Goal: Obtain resource: Obtain resource

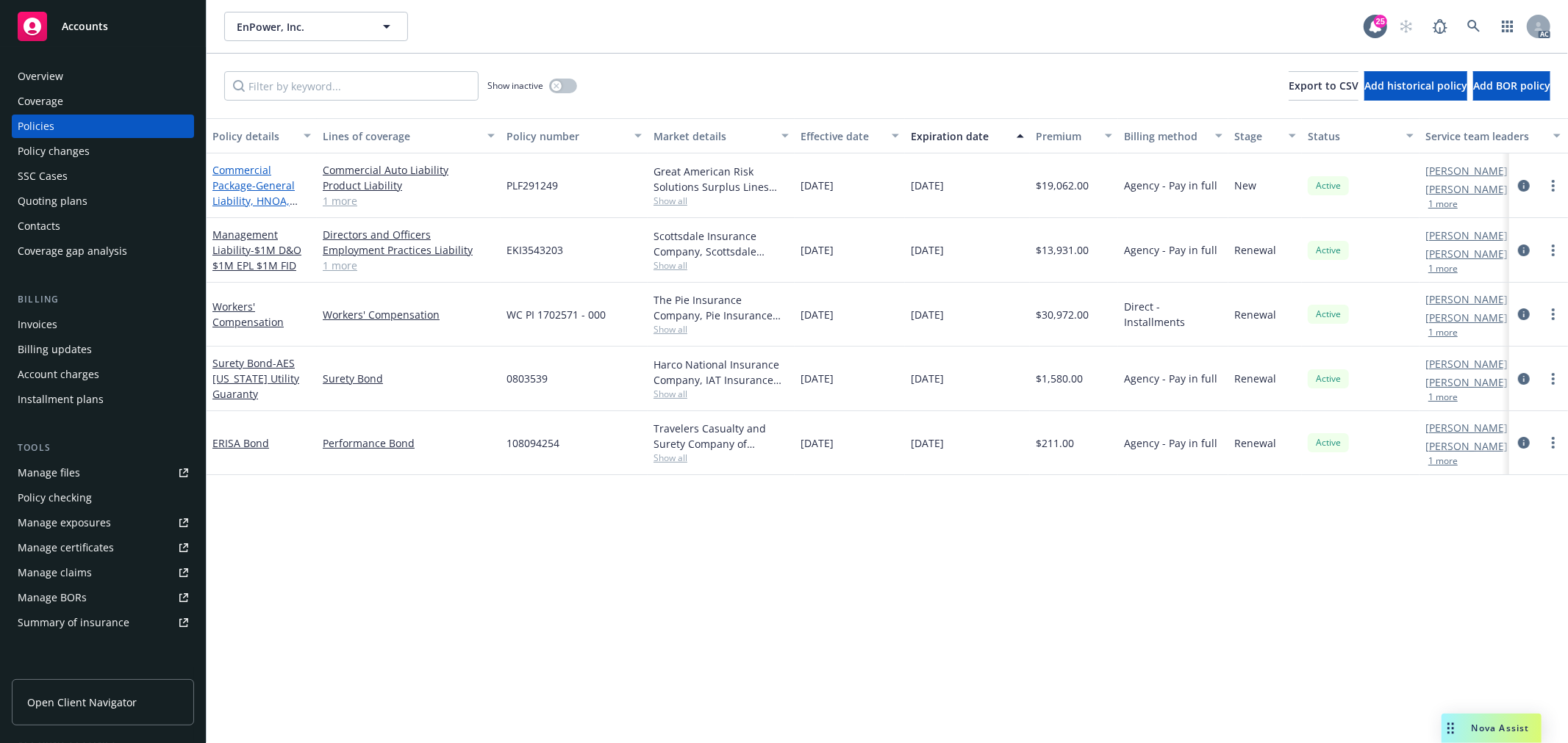
click at [266, 196] on span "- General [PERSON_NAME], HNOA, Product Liability" at bounding box center [255, 200] width 85 height 45
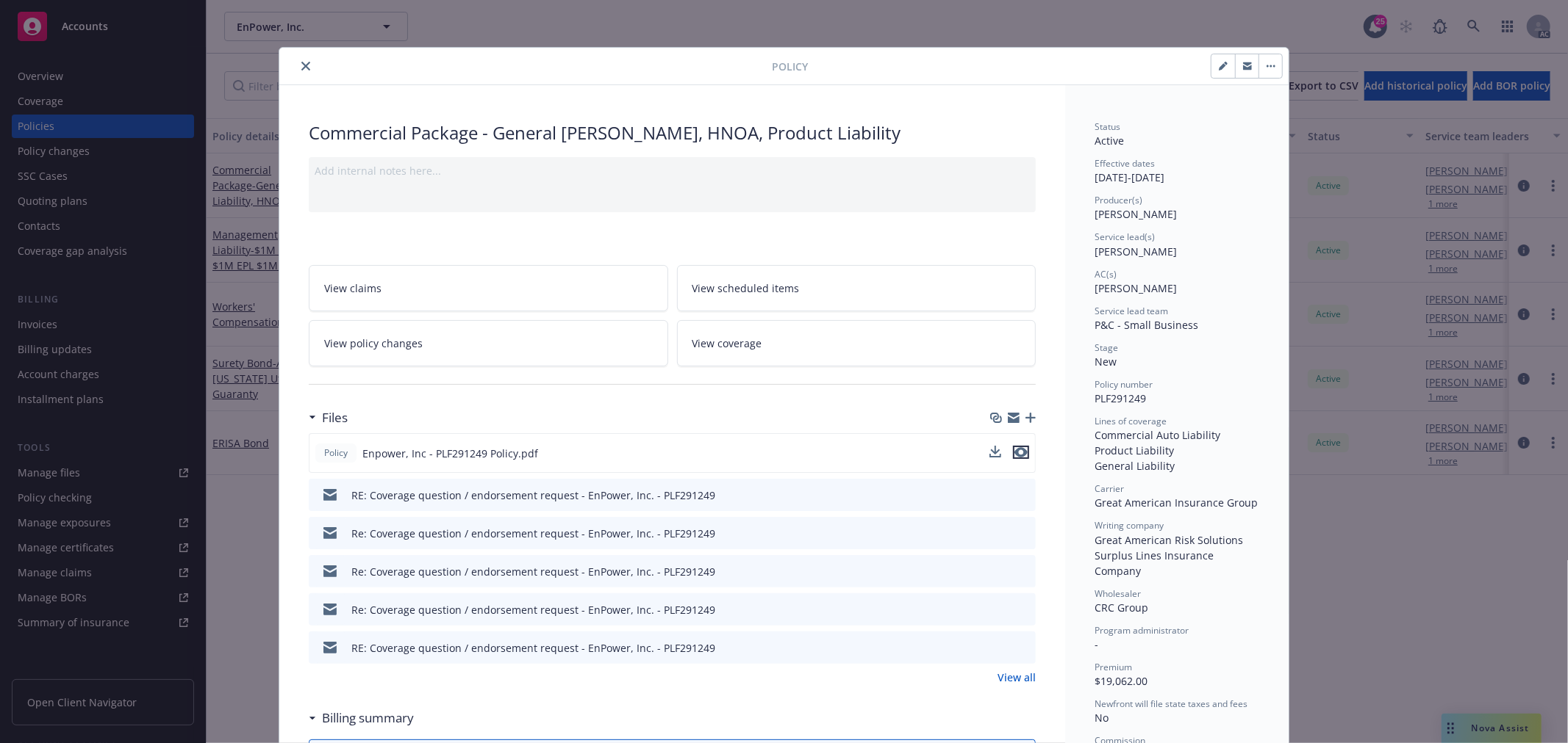
click at [1014, 452] on icon "preview file" at bounding box center [1020, 452] width 13 height 10
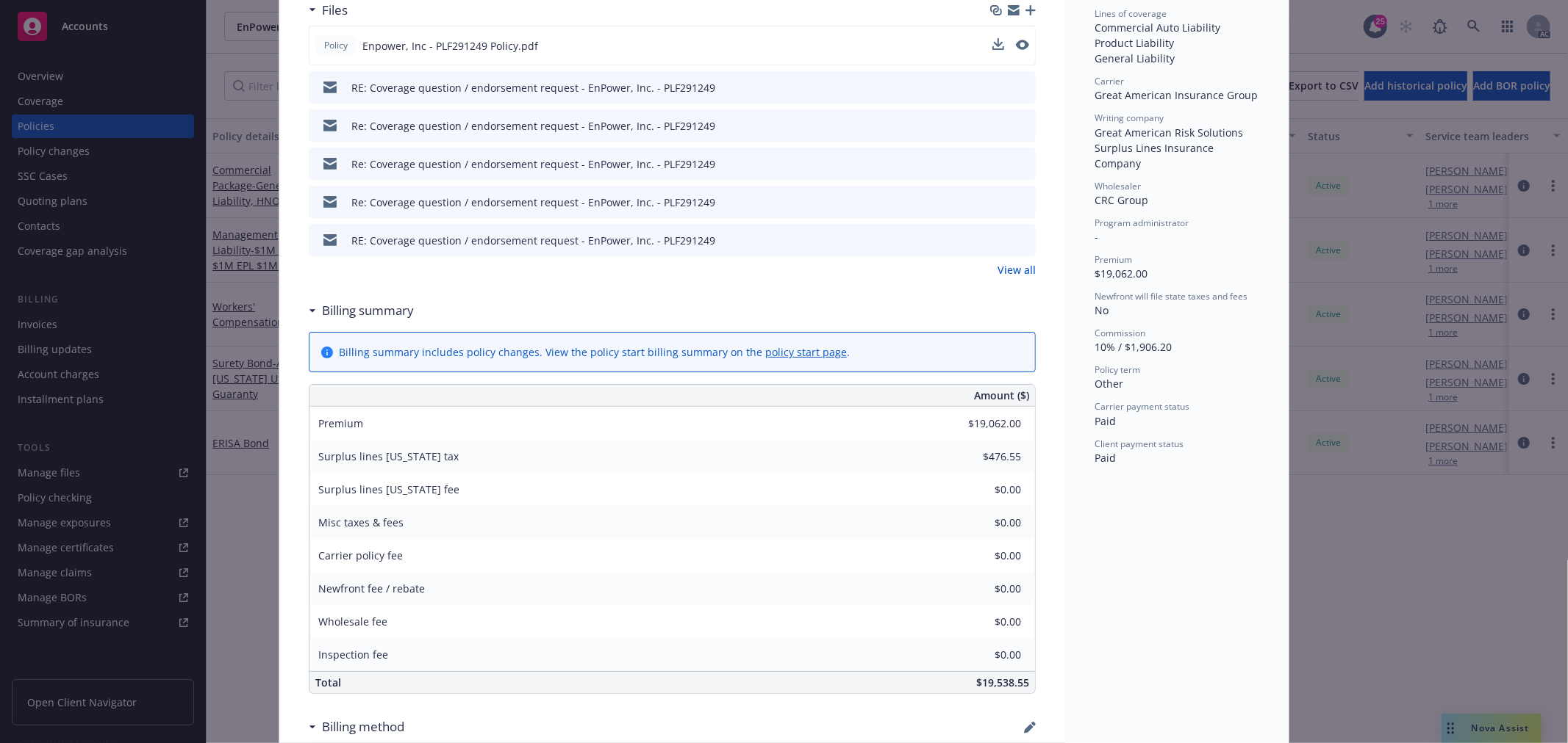
scroll to position [82, 0]
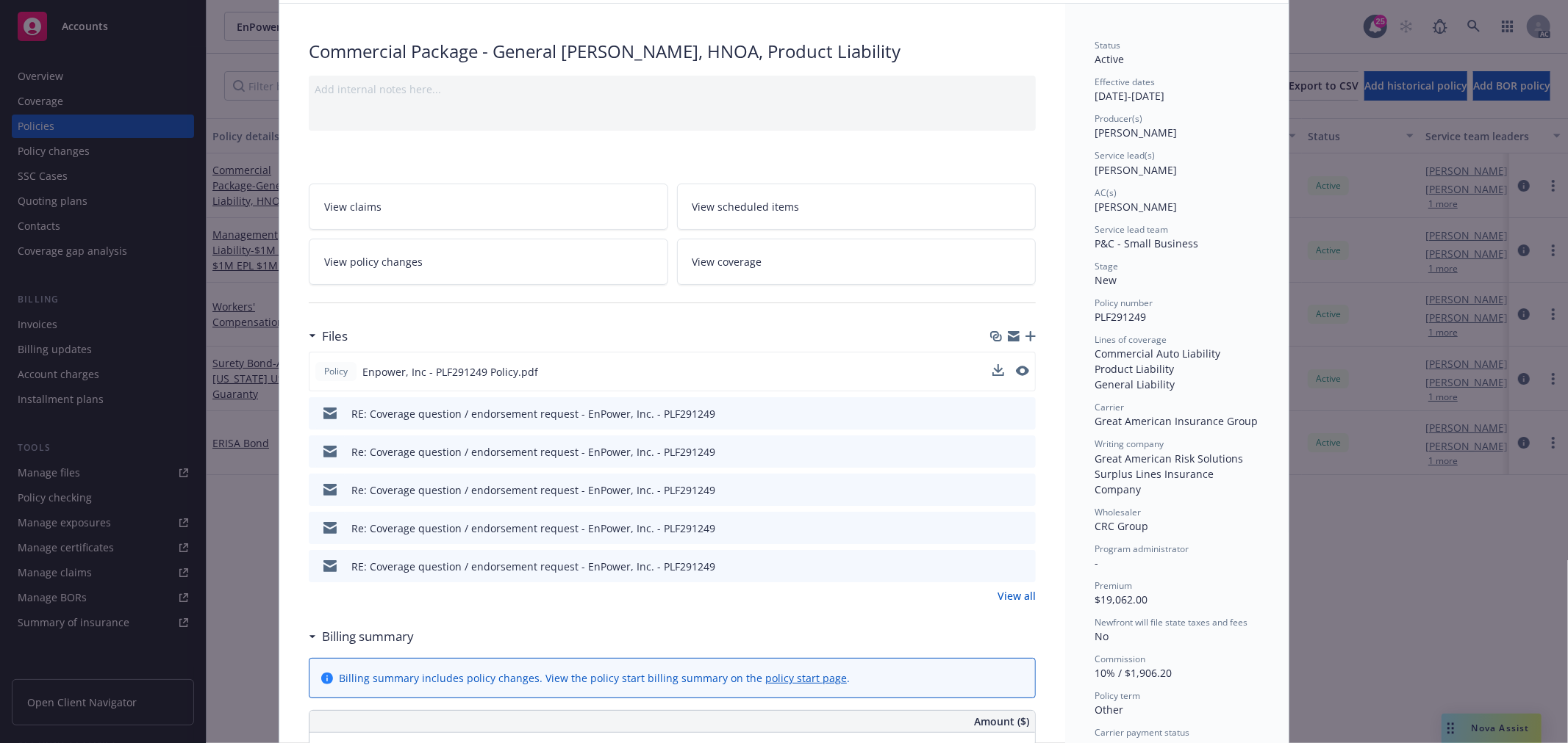
click at [374, 265] on span "View policy changes" at bounding box center [373, 262] width 98 height 16
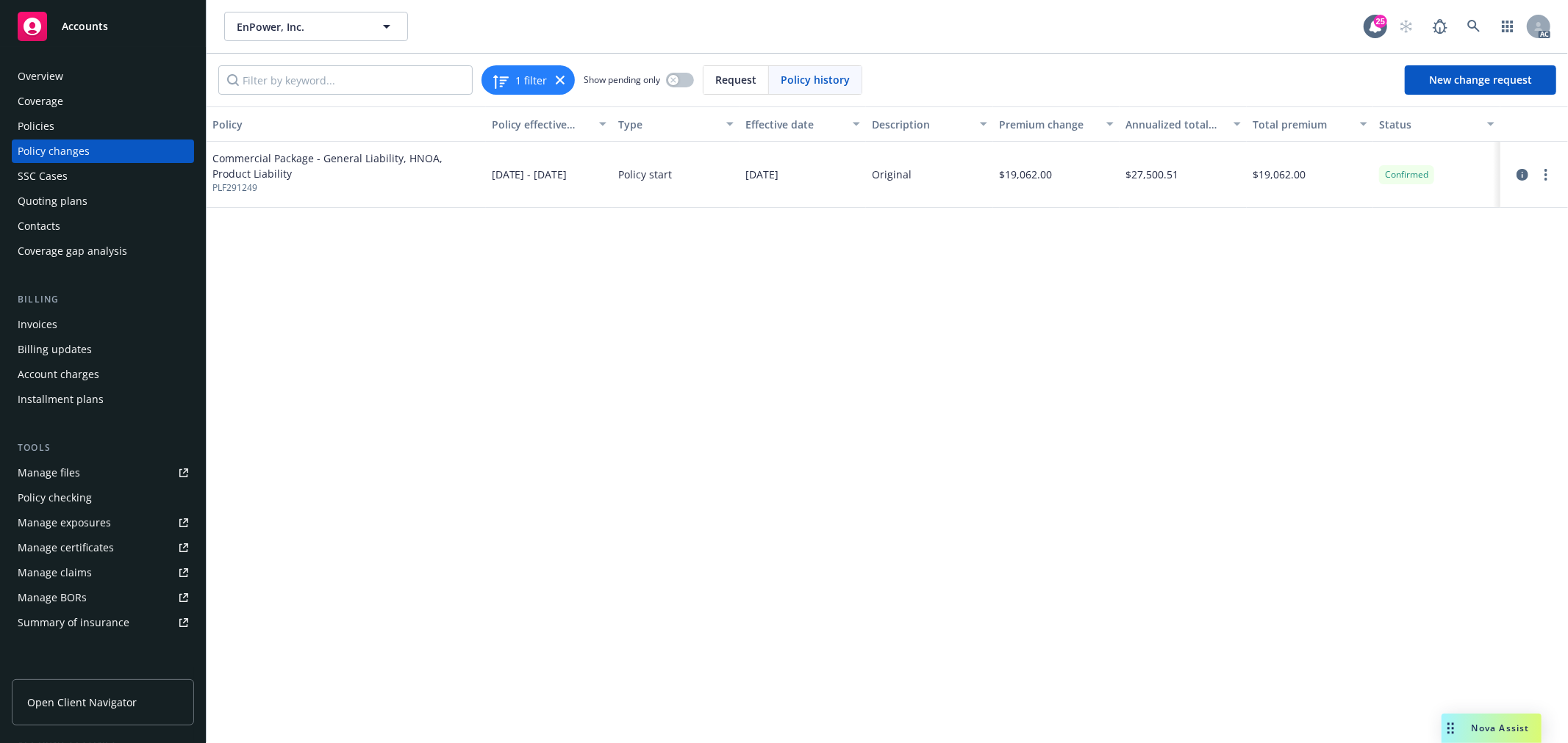
click at [79, 121] on div "Policies" at bounding box center [102, 127] width 171 height 24
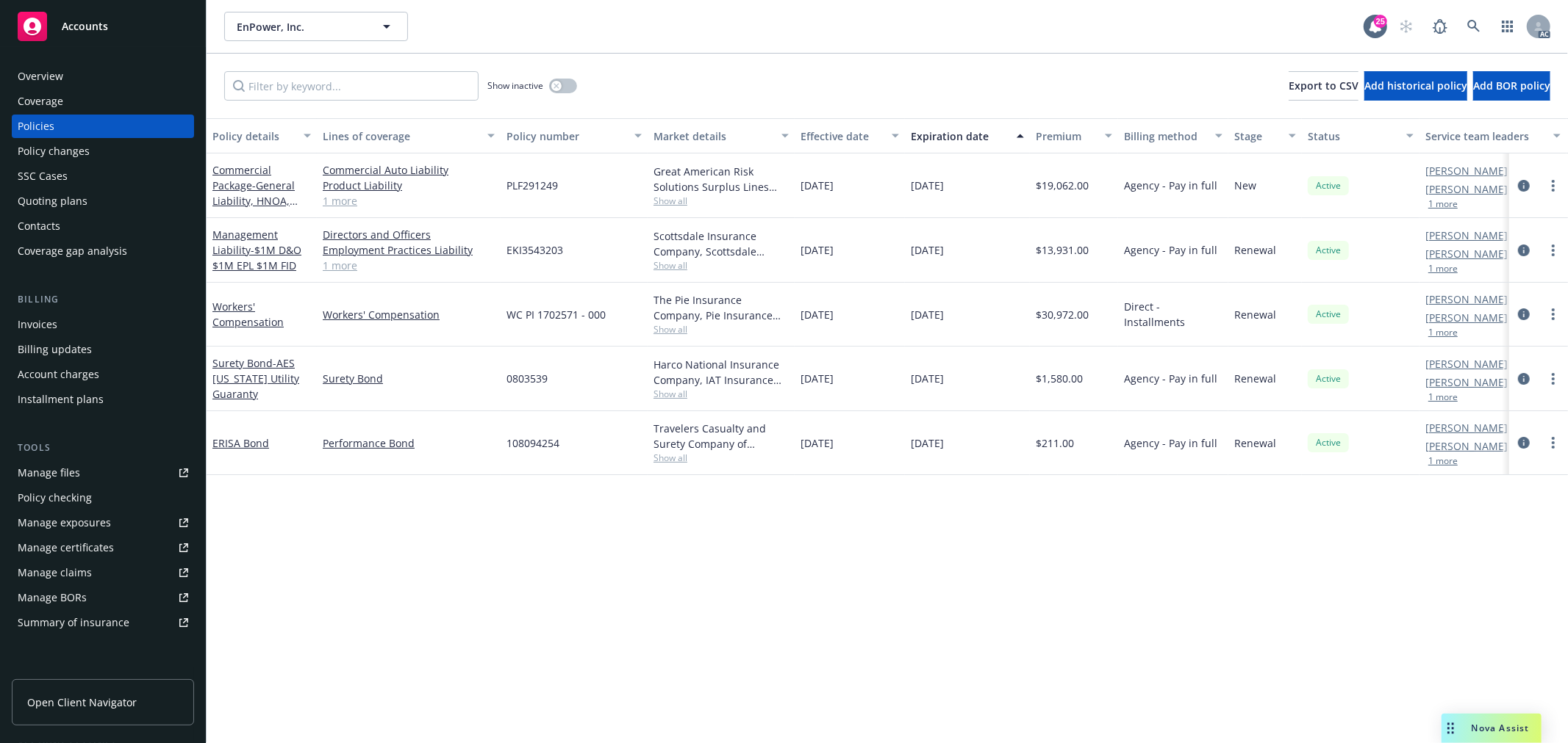
click at [343, 198] on link "1 more" at bounding box center [408, 201] width 172 height 16
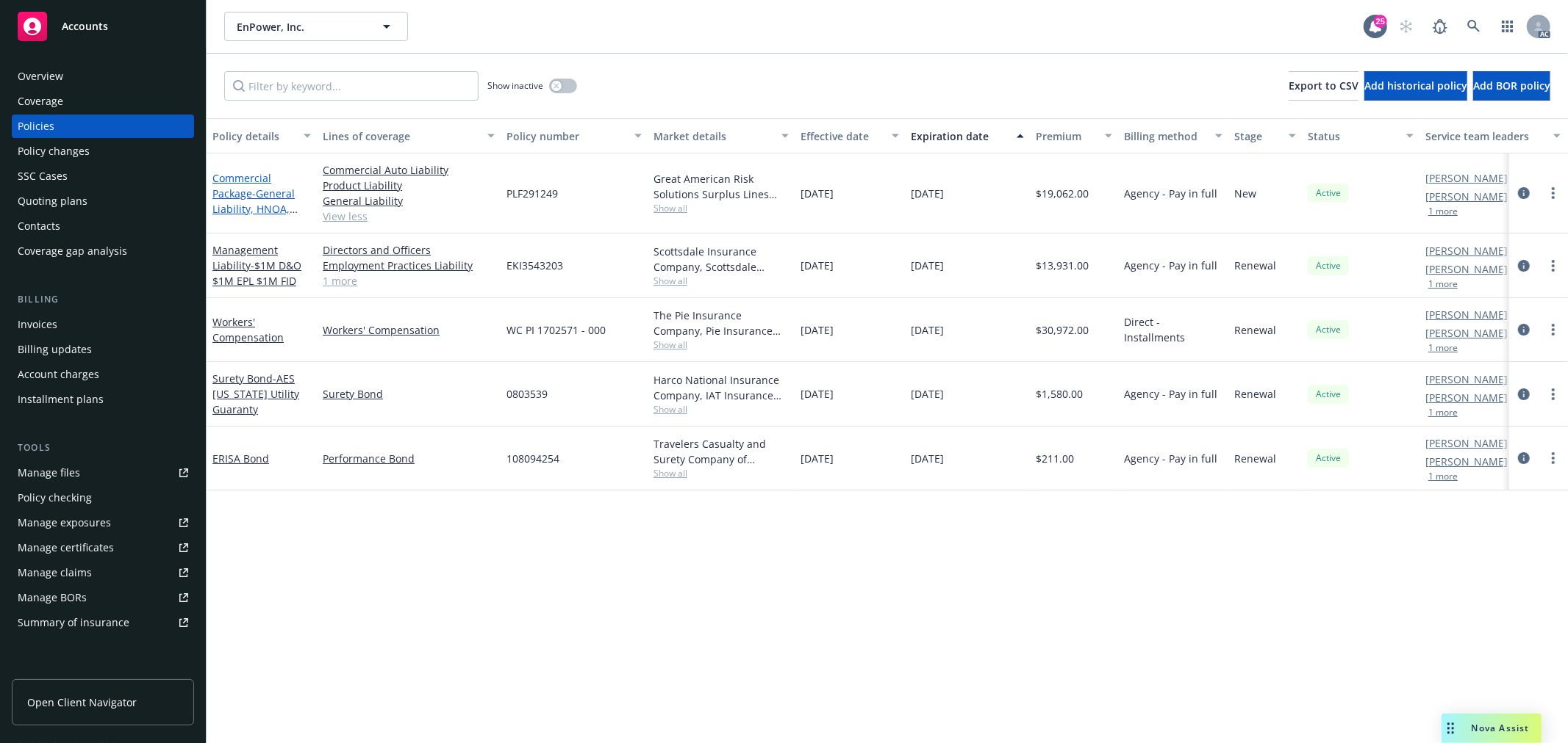
click at [250, 208] on span "- General [PERSON_NAME], HNOA, Product Liability" at bounding box center [255, 208] width 85 height 45
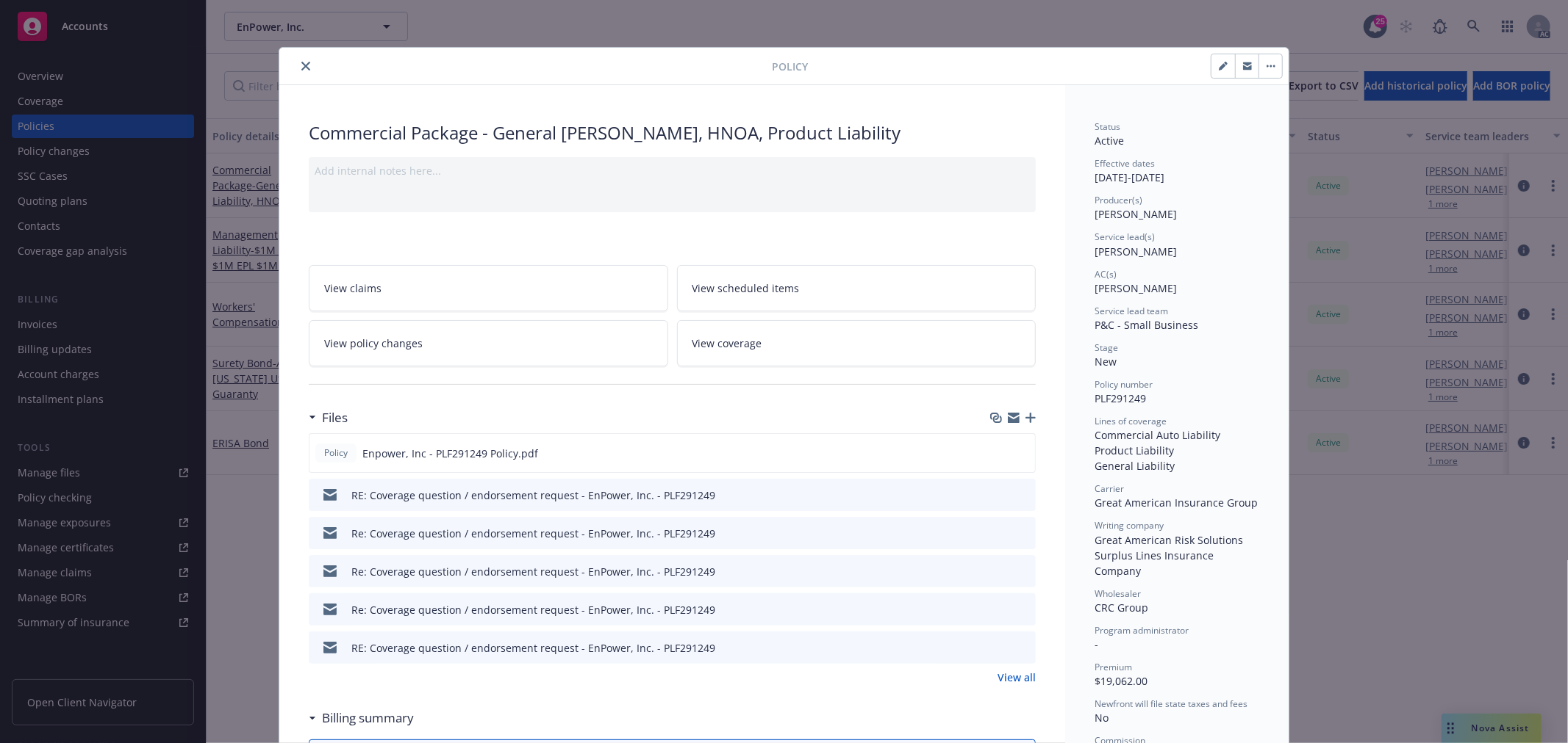
scroll to position [82, 0]
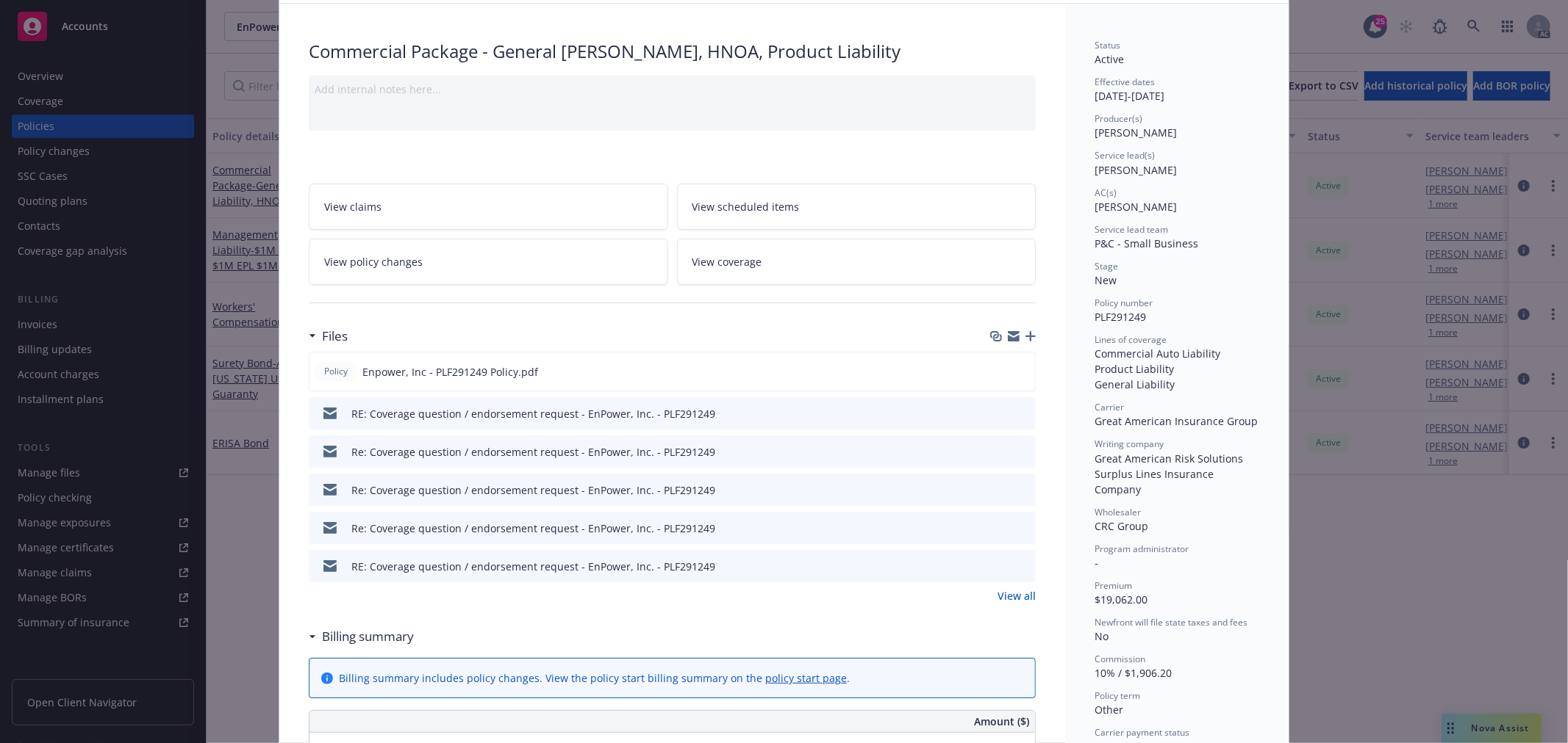
click at [1018, 596] on link "View all" at bounding box center [1016, 596] width 39 height 16
